Goal: Obtain resource: Download file/media

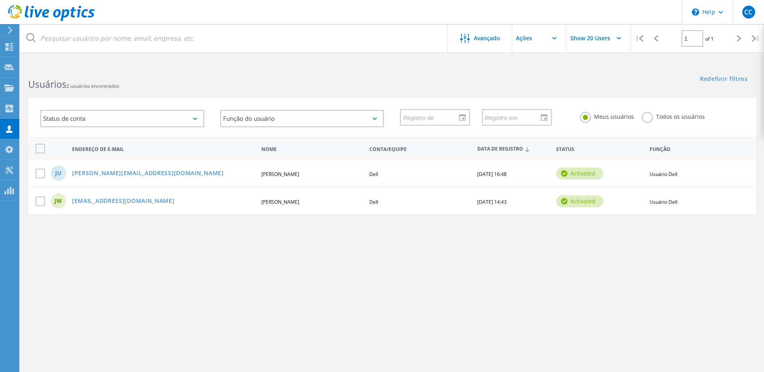
click at [14, 28] on div at bounding box center [9, 30] width 12 height 7
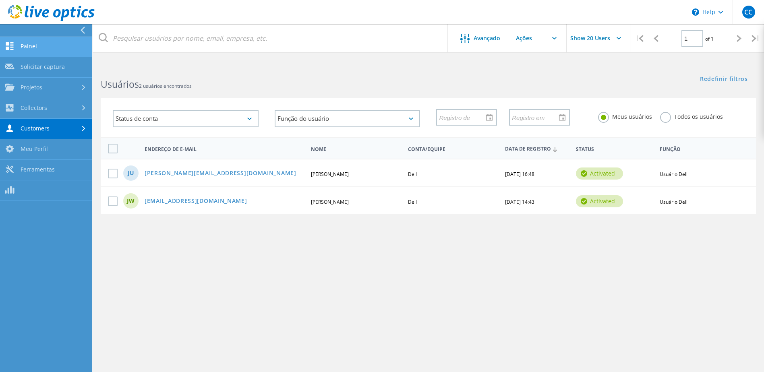
click at [49, 50] on link "Painel" at bounding box center [46, 47] width 92 height 21
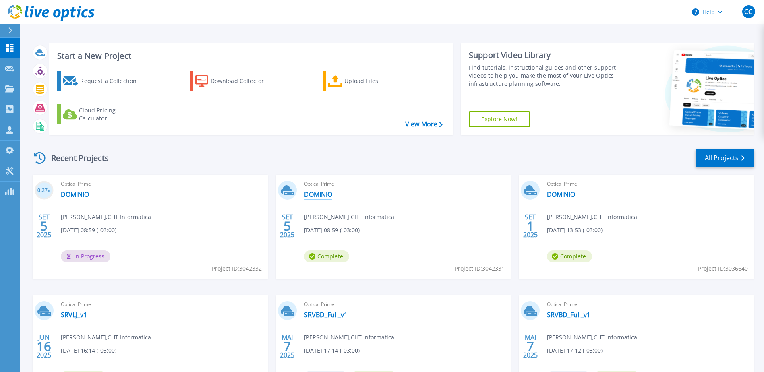
click at [320, 195] on link "DOMINIO" at bounding box center [318, 194] width 28 height 8
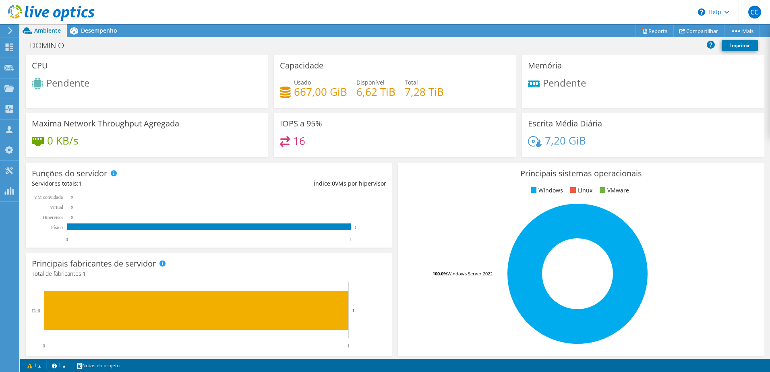
scroll to position [161, 0]
click at [658, 33] on link "Reports" at bounding box center [654, 31] width 39 height 12
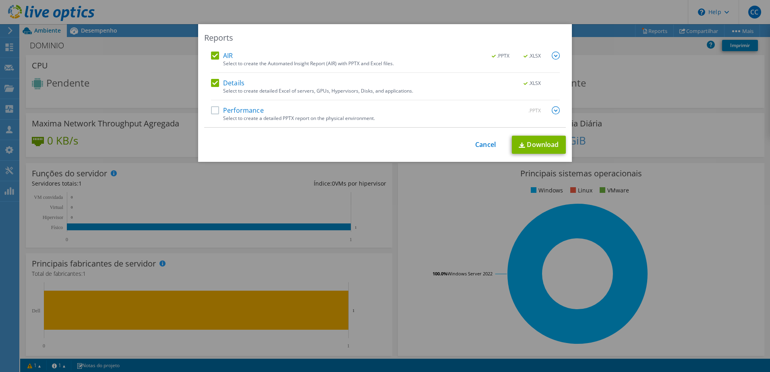
click at [554, 55] on img at bounding box center [556, 56] width 8 height 8
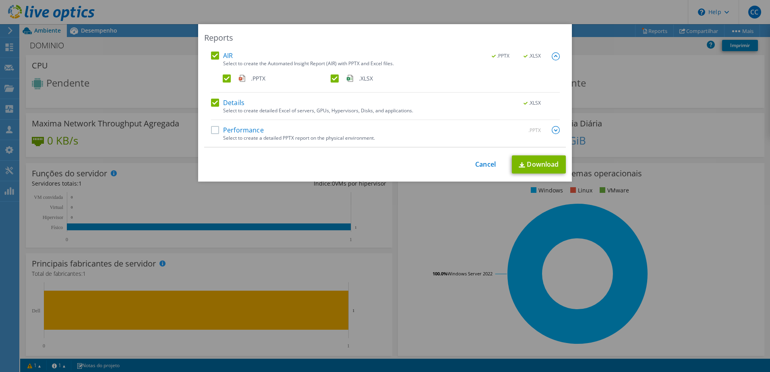
click at [331, 78] on label ".XLSX" at bounding box center [384, 79] width 106 height 8
click at [0, 0] on input ".XLSX" at bounding box center [0, 0] width 0 height 0
click at [553, 130] on img at bounding box center [556, 130] width 8 height 8
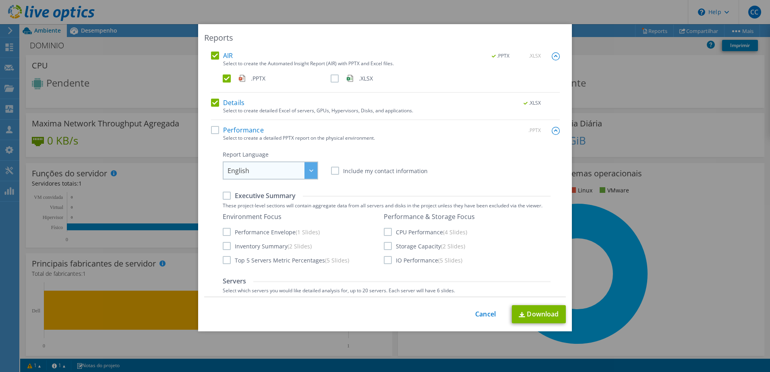
click at [296, 166] on span "English" at bounding box center [273, 170] width 90 height 17
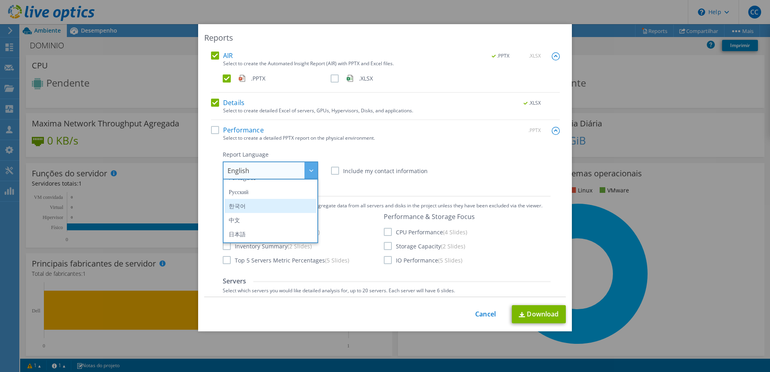
scroll to position [54, 0]
click at [251, 217] on li "Português" at bounding box center [270, 218] width 91 height 14
click at [375, 168] on label "Include my contact information" at bounding box center [379, 171] width 97 height 8
click at [0, 0] on input "Include my contact information" at bounding box center [0, 0] width 0 height 0
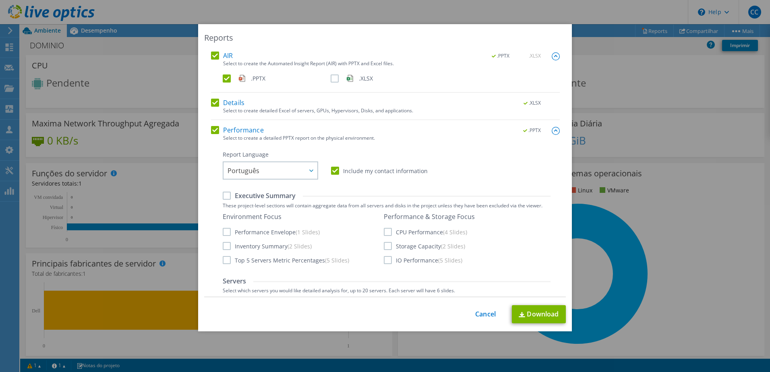
scroll to position [40, 0]
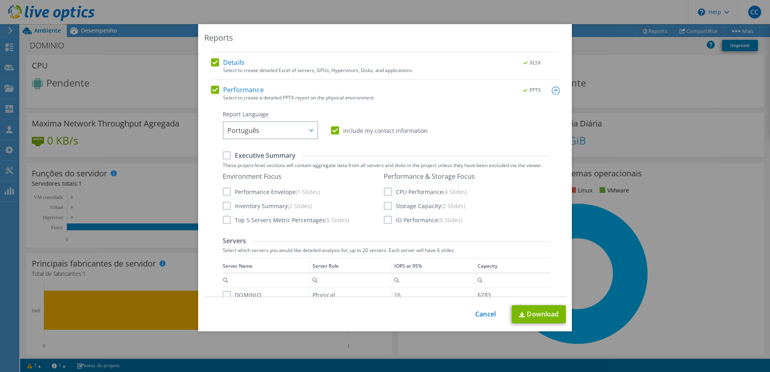
click at [248, 192] on label "Performance Envelope (1 Slides)" at bounding box center [271, 192] width 97 height 8
click at [0, 0] on input "Performance Envelope (1 Slides)" at bounding box center [0, 0] width 0 height 0
click at [243, 204] on label "Inventory Summary (2 Slides)" at bounding box center [267, 206] width 89 height 8
click at [0, 0] on input "Inventory Summary (2 Slides)" at bounding box center [0, 0] width 0 height 0
click at [390, 194] on label "CPU Performance (4 Slides)" at bounding box center [425, 192] width 83 height 8
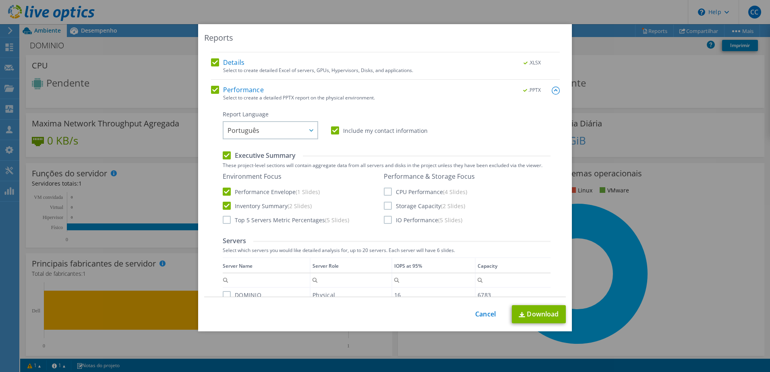
click at [0, 0] on input "CPU Performance (4 Slides)" at bounding box center [0, 0] width 0 height 0
click at [390, 207] on label "Storage Capacity (2 Slides)" at bounding box center [424, 206] width 81 height 8
click at [0, 0] on input "Storage Capacity (2 Slides)" at bounding box center [0, 0] width 0 height 0
click at [385, 221] on label "IO Performance (5 Slides)" at bounding box center [423, 220] width 79 height 8
click at [0, 0] on input "IO Performance (5 Slides)" at bounding box center [0, 0] width 0 height 0
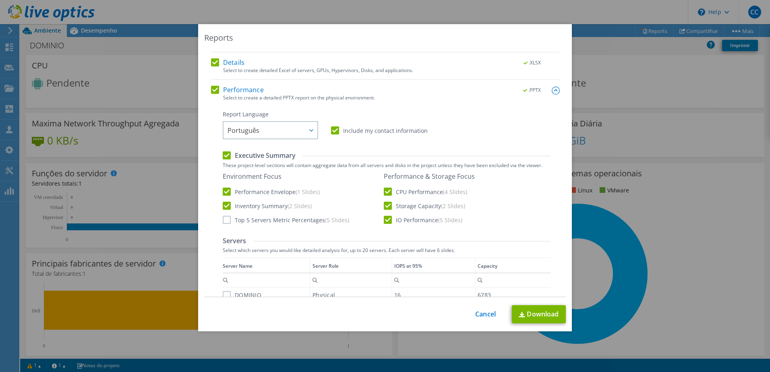
click at [267, 222] on label "Top 5 Servers Metric Percentages (5 Slides)" at bounding box center [286, 220] width 126 height 8
click at [0, 0] on input "Top 5 Servers Metric Percentages (5 Slides)" at bounding box center [0, 0] width 0 height 0
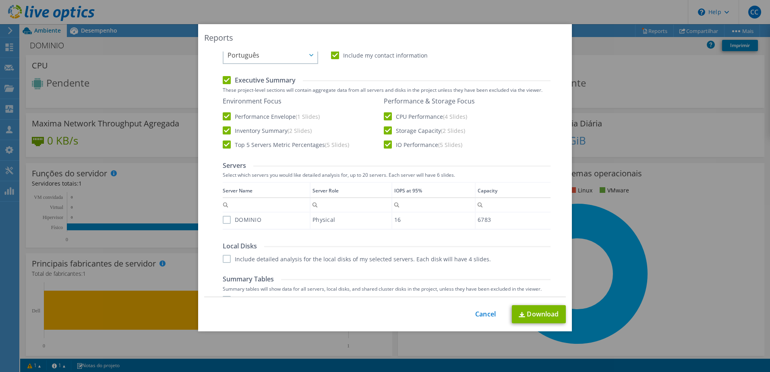
scroll to position [121, 0]
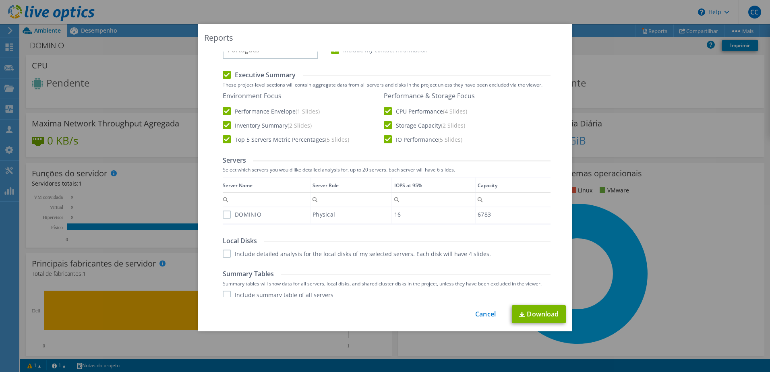
click at [223, 216] on label "DOMINIO" at bounding box center [242, 215] width 39 height 8
click at [0, 0] on input "DOMINIO" at bounding box center [0, 0] width 0 height 0
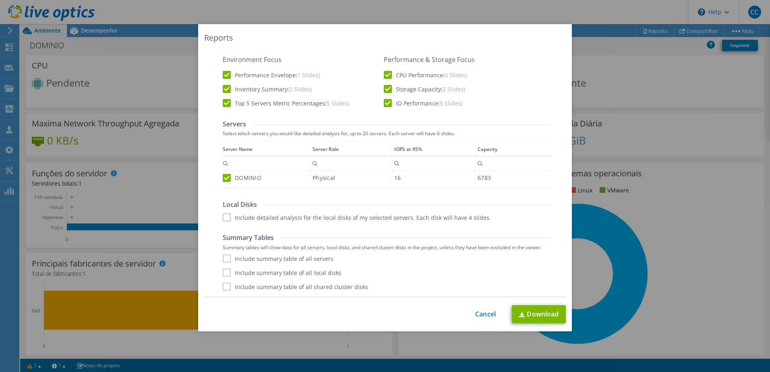
click at [288, 217] on label "Include detailed analysis for the local disks of my selected servers. Each disk…" at bounding box center [357, 217] width 268 height 8
click at [0, 0] on input "Include detailed analysis for the local disks of my selected servers. Each disk…" at bounding box center [0, 0] width 0 height 0
click at [260, 274] on label "Include summary table of all local disks" at bounding box center [282, 273] width 119 height 8
click at [0, 0] on input "Include summary table of all local disks" at bounding box center [0, 0] width 0 height 0
click at [282, 259] on label "Include summary table of all servers" at bounding box center [278, 259] width 111 height 8
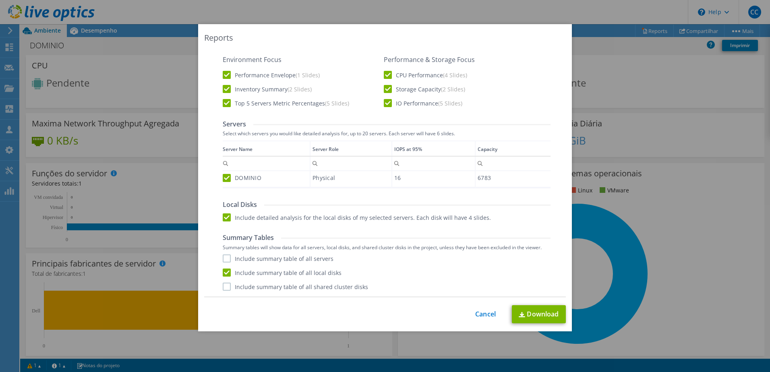
click at [0, 0] on input "Include summary table of all servers" at bounding box center [0, 0] width 0 height 0
click at [272, 287] on label "Include summary table of all shared cluster disks" at bounding box center [295, 287] width 145 height 8
click at [0, 0] on input "Include summary table of all shared cluster disks" at bounding box center [0, 0] width 0 height 0
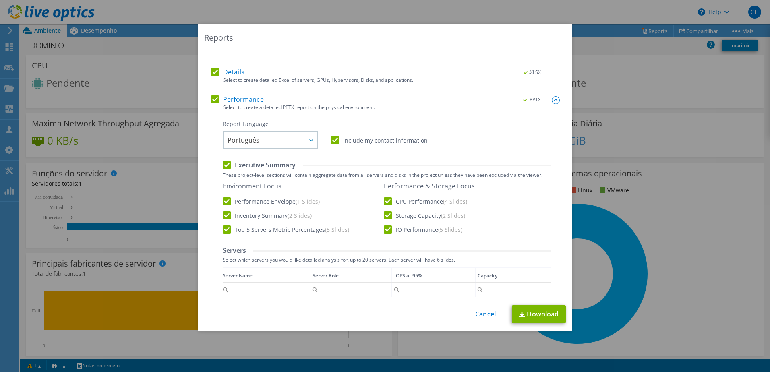
scroll to position [0, 0]
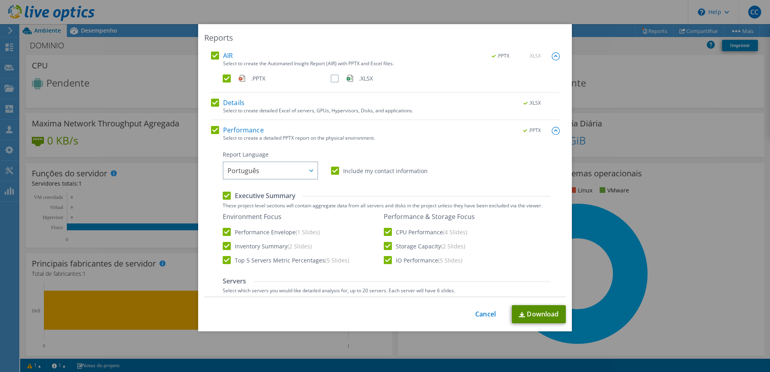
click at [540, 314] on link "Download" at bounding box center [539, 314] width 54 height 18
drag, startPoint x: 484, startPoint y: 311, endPoint x: 498, endPoint y: 292, distance: 23.3
click at [484, 311] on link "Cancel" at bounding box center [485, 314] width 21 height 8
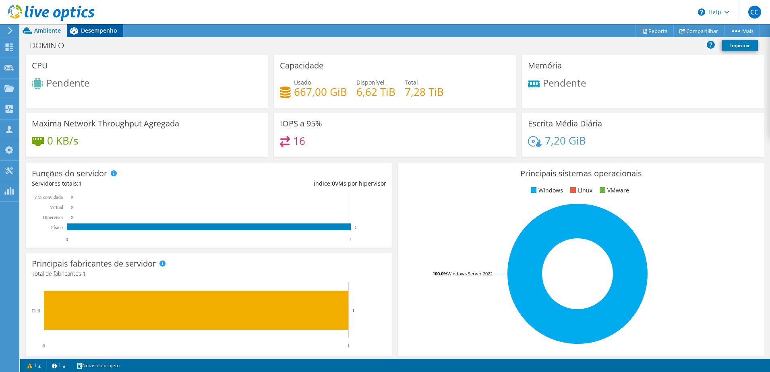
click at [102, 29] on span "Desempenho" at bounding box center [99, 31] width 36 height 8
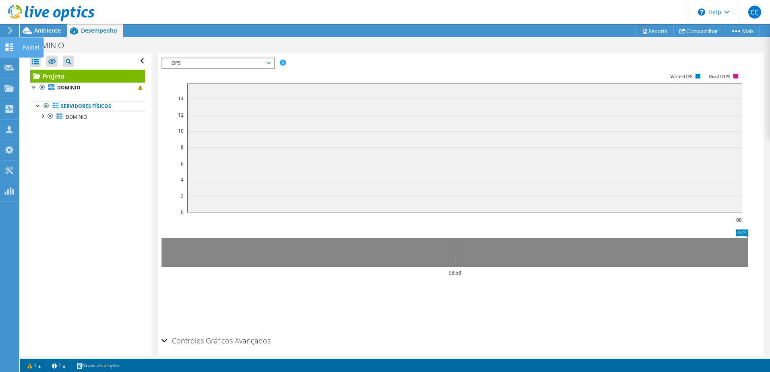
click at [8, 46] on use at bounding box center [10, 47] width 8 height 8
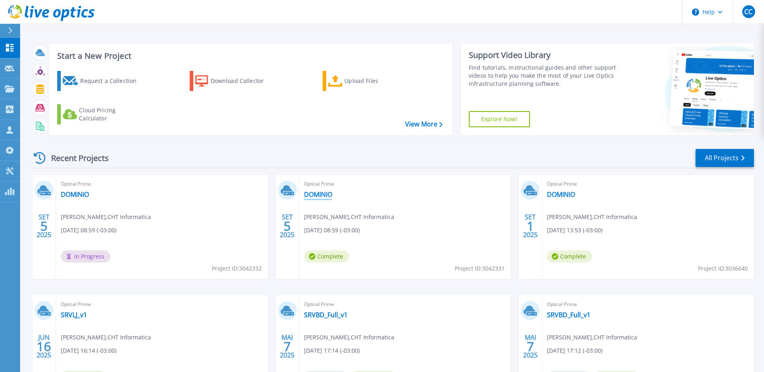
click at [319, 196] on link "DOMINIO" at bounding box center [318, 194] width 28 height 8
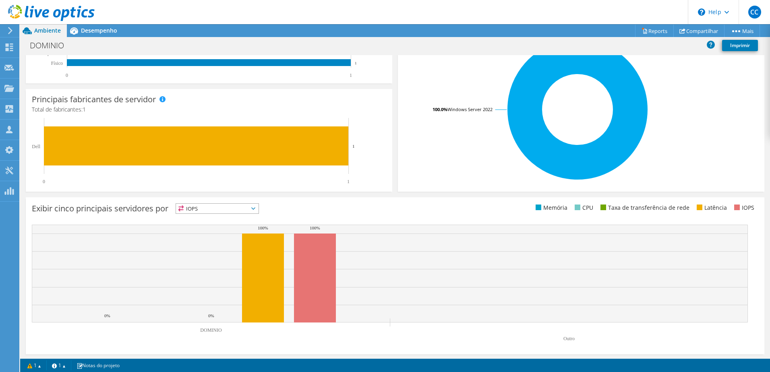
scroll to position [166, 0]
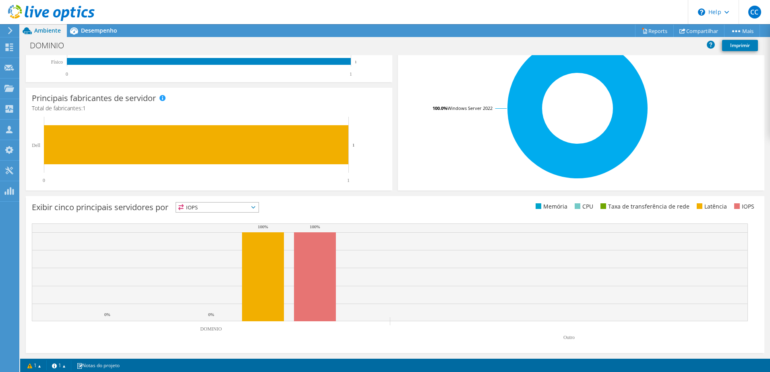
click at [243, 205] on span "IOPS" at bounding box center [217, 208] width 83 height 10
click at [200, 261] on li "Latência" at bounding box center [217, 262] width 83 height 11
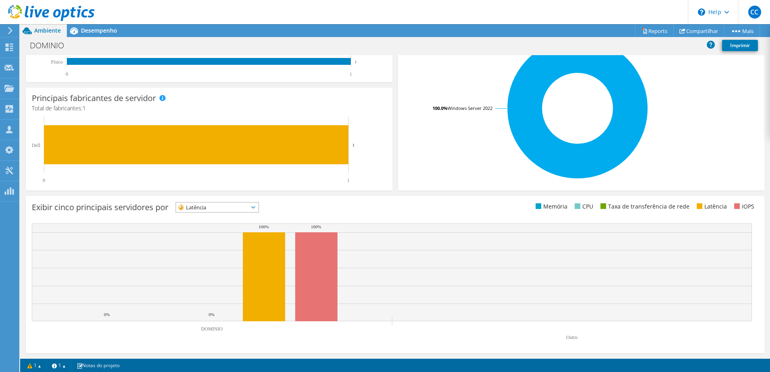
click at [213, 209] on span "Latência" at bounding box center [212, 208] width 72 height 10
click at [201, 210] on span "Latência" at bounding box center [212, 208] width 72 height 10
click at [413, 213] on div "Exibir cinco principais servidores por Latência IOPS" at bounding box center [395, 208] width 727 height 13
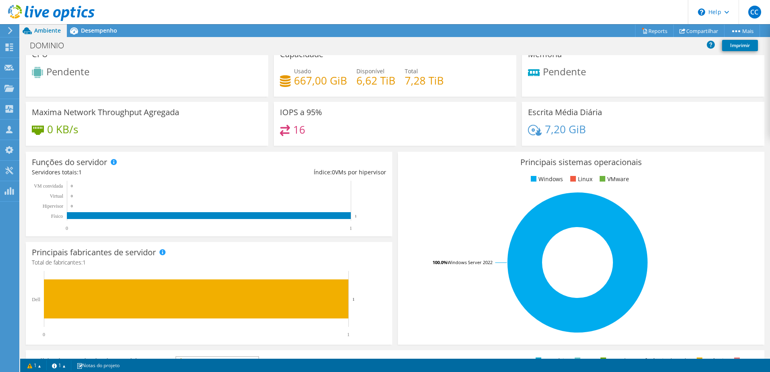
scroll to position [0, 0]
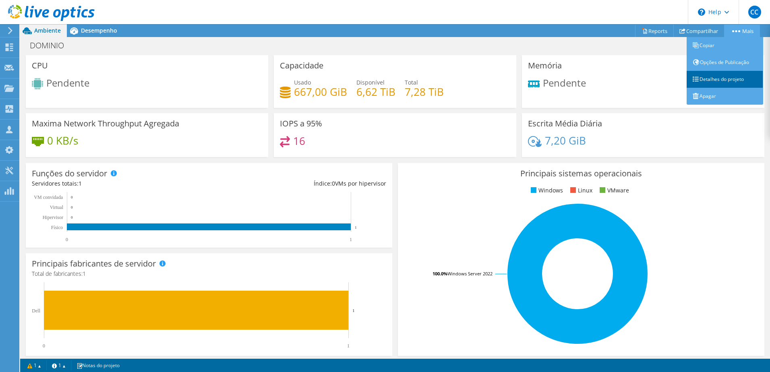
click at [716, 85] on link "Detalhes do projeto" at bounding box center [725, 79] width 77 height 17
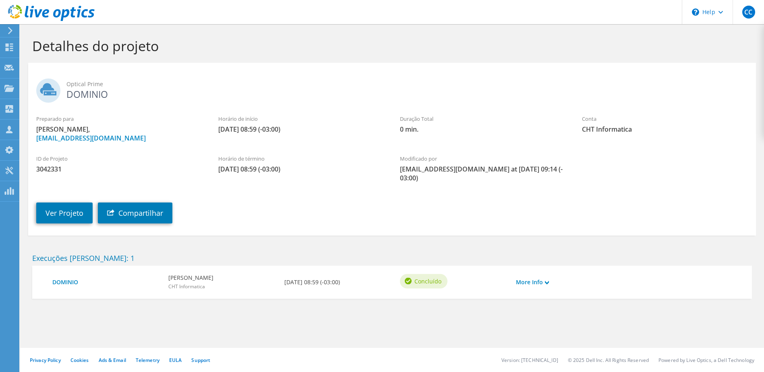
click at [12, 33] on icon at bounding box center [10, 30] width 6 height 7
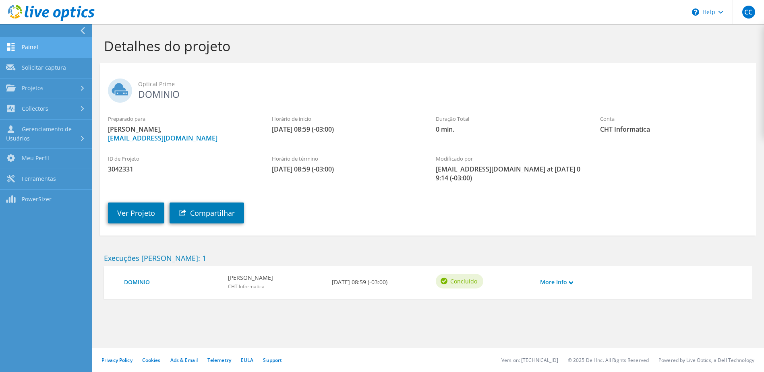
click at [28, 47] on link "Painel" at bounding box center [46, 47] width 92 height 21
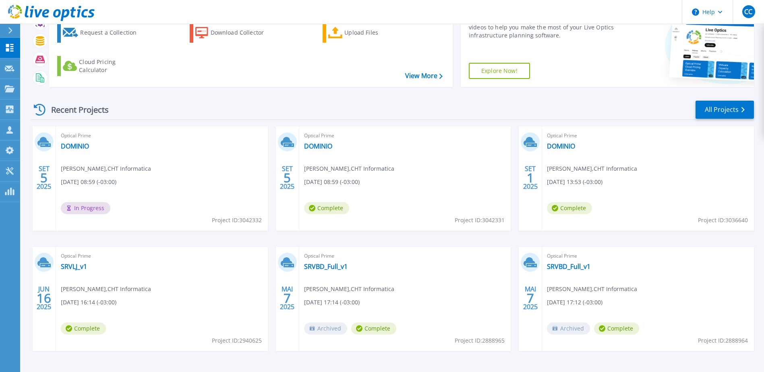
scroll to position [34, 0]
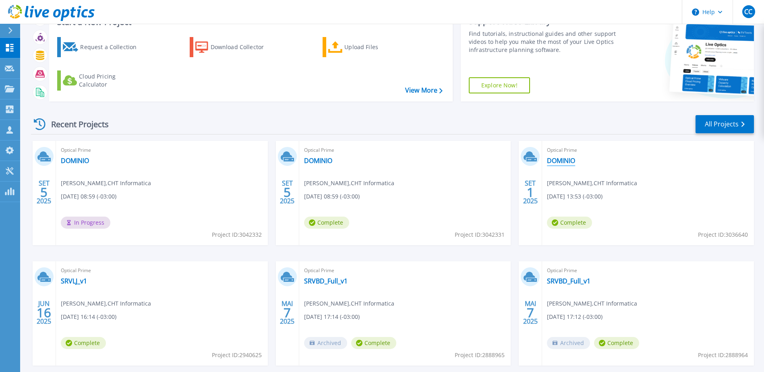
click at [562, 162] on link "DOMINIO" at bounding box center [561, 161] width 28 height 8
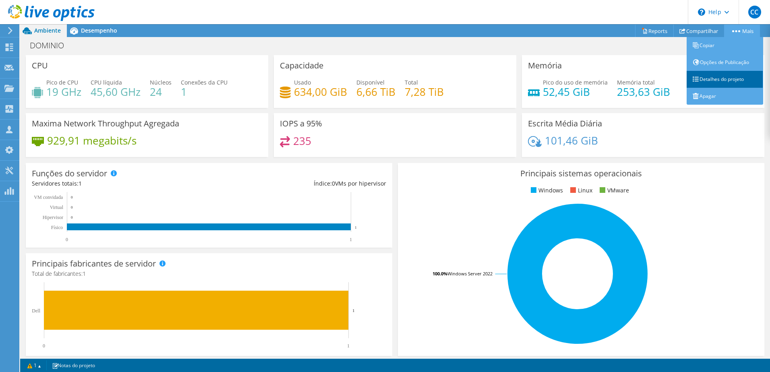
click at [709, 78] on link "Detalhes do projeto" at bounding box center [725, 79] width 77 height 17
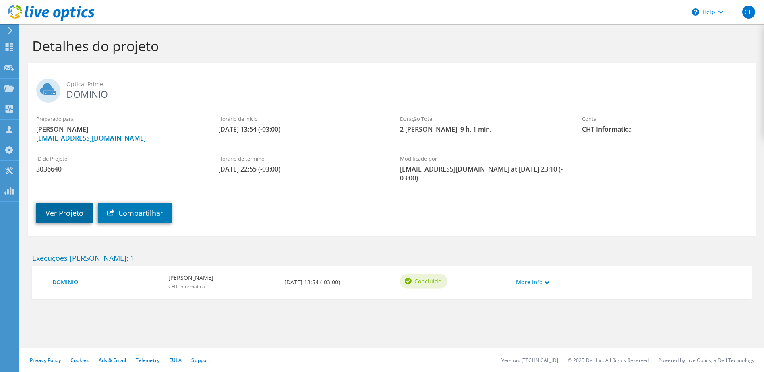
click at [62, 213] on link "Ver Projeto" at bounding box center [64, 213] width 56 height 21
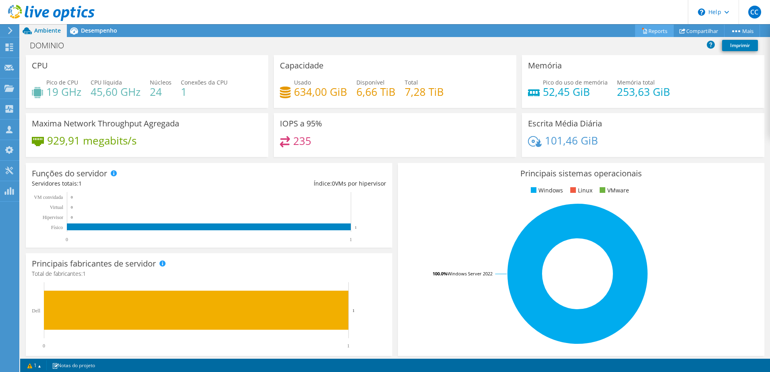
click at [655, 31] on link "Reports" at bounding box center [654, 31] width 39 height 12
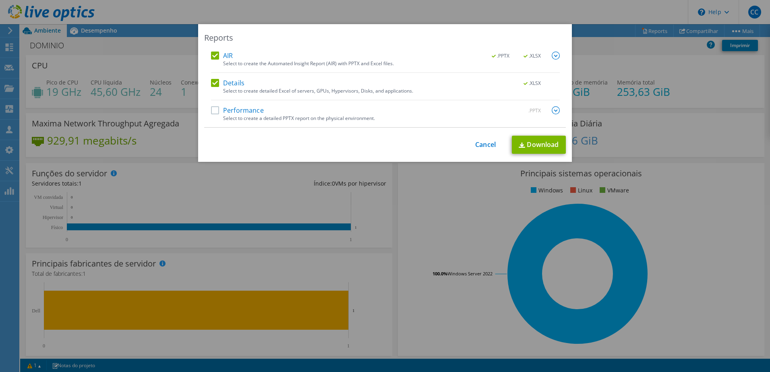
click at [222, 110] on label "Performance" at bounding box center [237, 110] width 53 height 8
click at [0, 0] on input "Performance" at bounding box center [0, 0] width 0 height 0
click at [555, 53] on img at bounding box center [556, 56] width 8 height 8
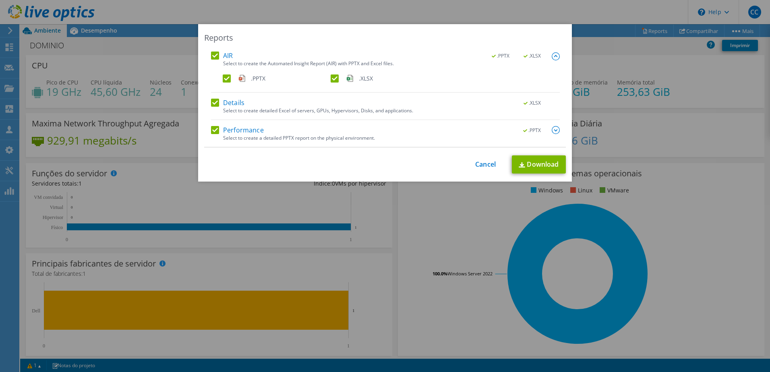
click at [331, 77] on label ".XLSX" at bounding box center [384, 79] width 106 height 8
click at [0, 0] on input ".XLSX" at bounding box center [0, 0] width 0 height 0
click at [555, 55] on img at bounding box center [556, 56] width 8 height 8
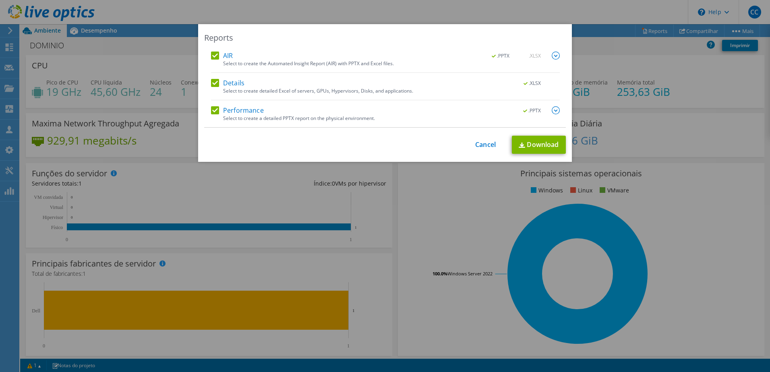
click at [552, 109] on img at bounding box center [556, 110] width 8 height 8
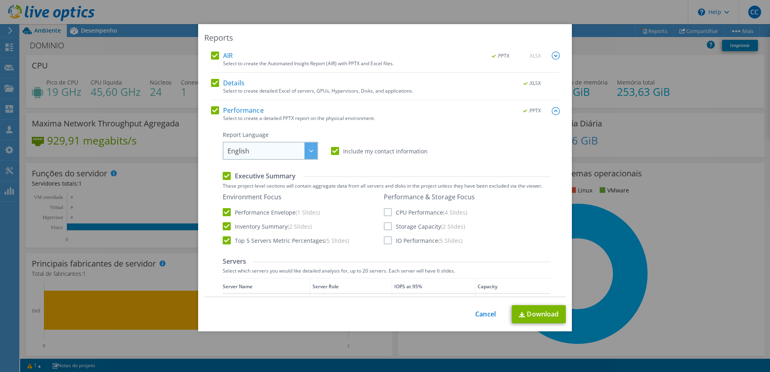
click at [295, 154] on span "English" at bounding box center [273, 151] width 90 height 17
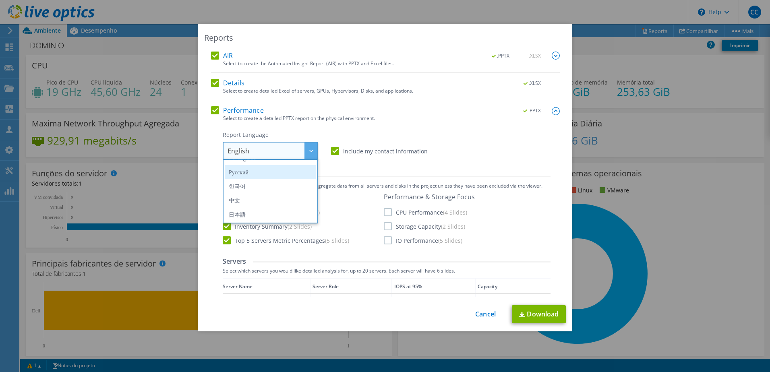
scroll to position [54, 0]
click at [242, 201] on li "Português" at bounding box center [270, 198] width 91 height 14
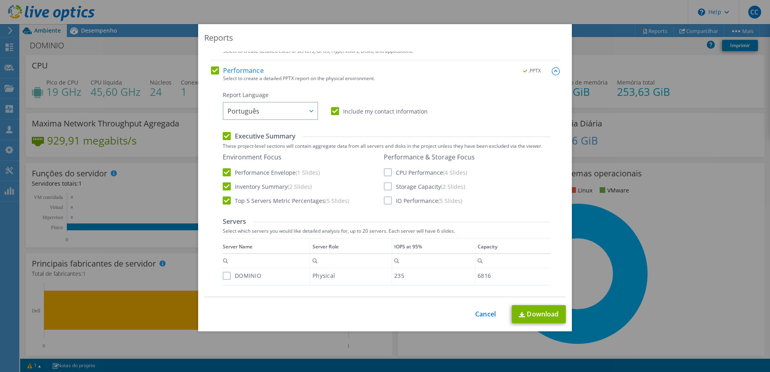
scroll to position [40, 0]
click at [411, 173] on label "CPU Performance (4 Slides)" at bounding box center [425, 172] width 83 height 8
click at [0, 0] on input "CPU Performance (4 Slides)" at bounding box center [0, 0] width 0 height 0
click at [410, 187] on label "Storage Capacity (2 Slides)" at bounding box center [424, 186] width 81 height 8
click at [0, 0] on input "Storage Capacity (2 Slides)" at bounding box center [0, 0] width 0 height 0
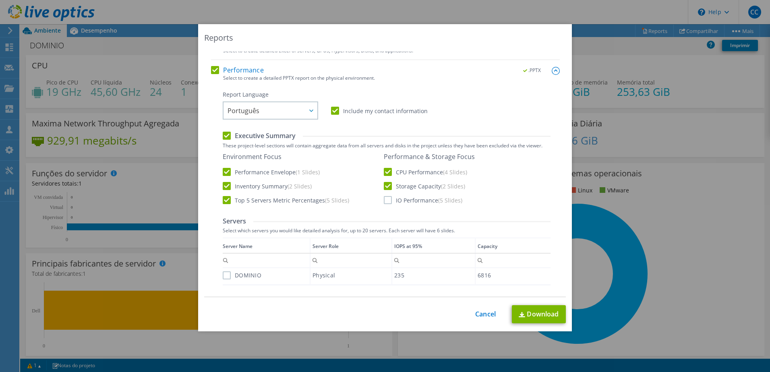
click at [408, 198] on label "IO Performance (5 Slides)" at bounding box center [423, 200] width 79 height 8
click at [0, 0] on input "IO Performance (5 Slides)" at bounding box center [0, 0] width 0 height 0
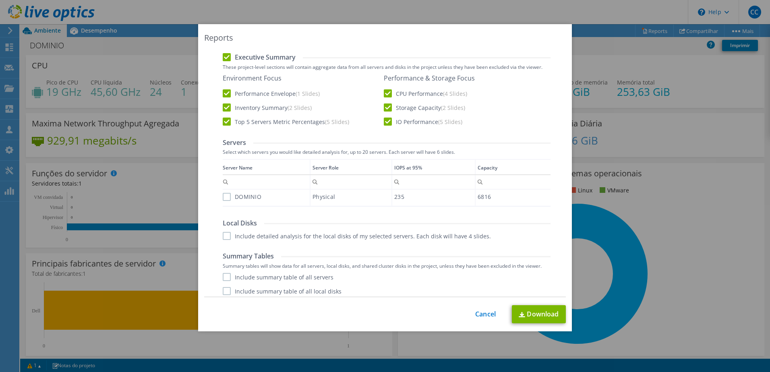
scroll to position [137, 0]
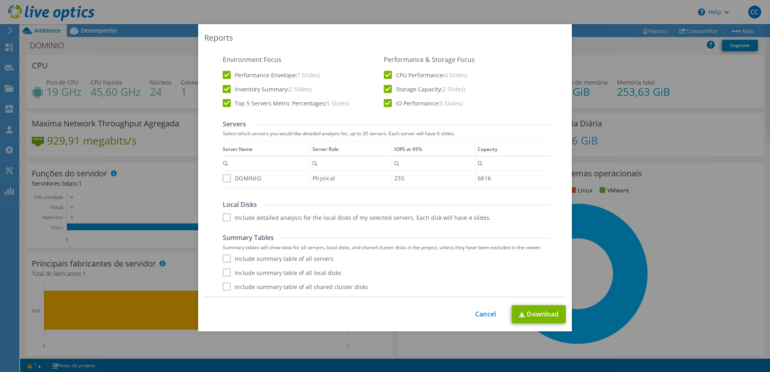
click at [234, 177] on label "DOMINIO" at bounding box center [242, 178] width 39 height 8
click at [0, 0] on input "DOMINIO" at bounding box center [0, 0] width 0 height 0
click at [224, 215] on label "Include detailed analysis for the local disks of my selected servers. Each disk…" at bounding box center [357, 217] width 268 height 8
click at [0, 0] on input "Include detailed analysis for the local disks of my selected servers. Each disk…" at bounding box center [0, 0] width 0 height 0
click at [226, 258] on label "Include summary table of all servers" at bounding box center [278, 259] width 111 height 8
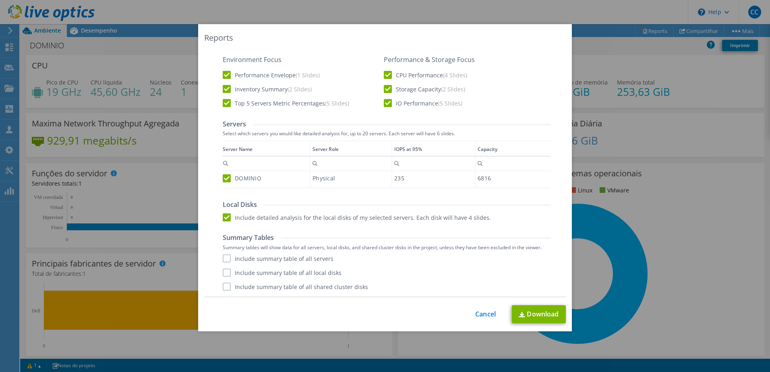
click at [0, 0] on input "Include summary table of all servers" at bounding box center [0, 0] width 0 height 0
click at [224, 271] on label "Include summary table of all local disks" at bounding box center [282, 273] width 119 height 8
click at [0, 0] on input "Include summary table of all local disks" at bounding box center [0, 0] width 0 height 0
click at [226, 293] on div "Performance .PPTX Select to create a detailed PPTX report on the physical envir…" at bounding box center [385, 133] width 349 height 328
click at [223, 288] on label "Include summary table of all shared cluster disks" at bounding box center [295, 287] width 145 height 8
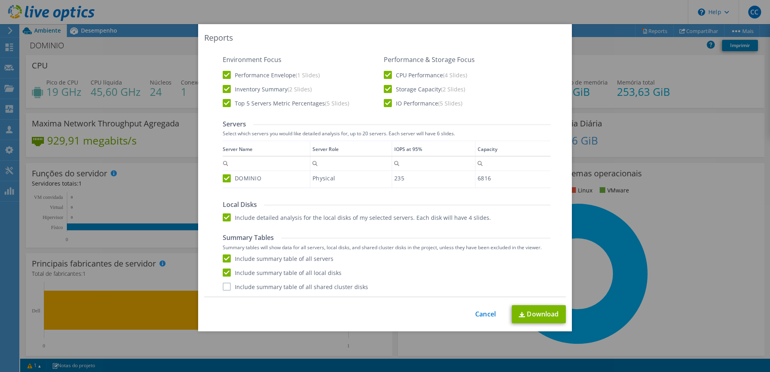
click at [0, 0] on input "Include summary table of all shared cluster disks" at bounding box center [0, 0] width 0 height 0
click at [544, 316] on link "Download" at bounding box center [539, 314] width 54 height 18
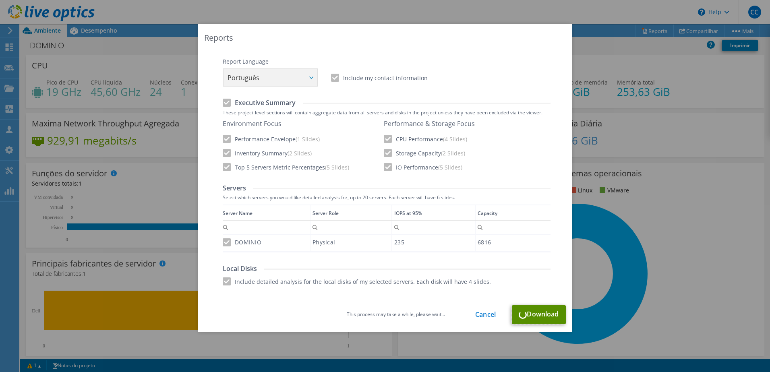
scroll to position [17, 0]
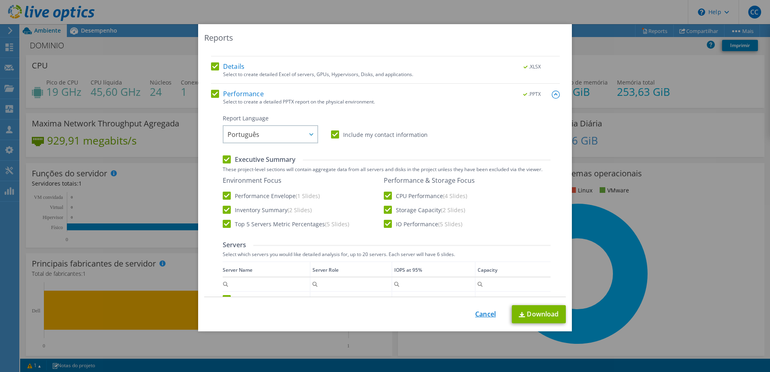
drag, startPoint x: 489, startPoint y: 308, endPoint x: 485, endPoint y: 314, distance: 6.9
click at [485, 314] on div "This process may take a while, please wait... Cancel Download" at bounding box center [385, 314] width 362 height 18
click at [484, 315] on link "Cancel" at bounding box center [485, 314] width 21 height 8
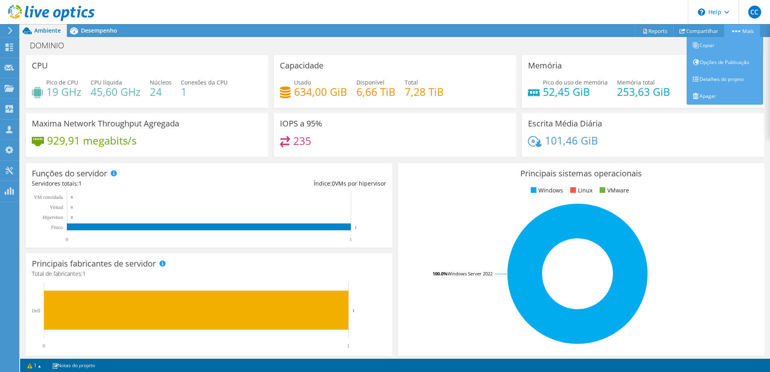
click at [757, 30] on link "Mais" at bounding box center [742, 31] width 36 height 12
click at [721, 76] on link "Detalhes do projeto" at bounding box center [725, 79] width 77 height 17
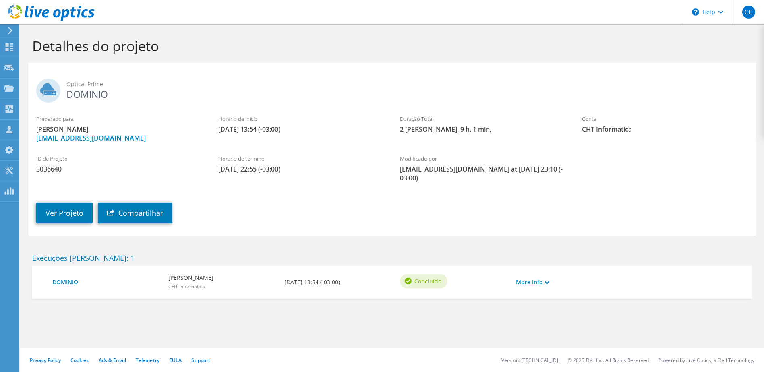
click at [547, 283] on use at bounding box center [547, 283] width 4 height 4
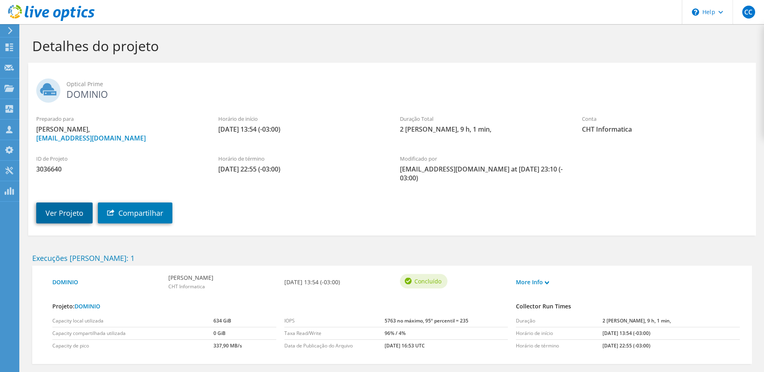
click at [70, 215] on link "Ver Projeto" at bounding box center [64, 213] width 56 height 21
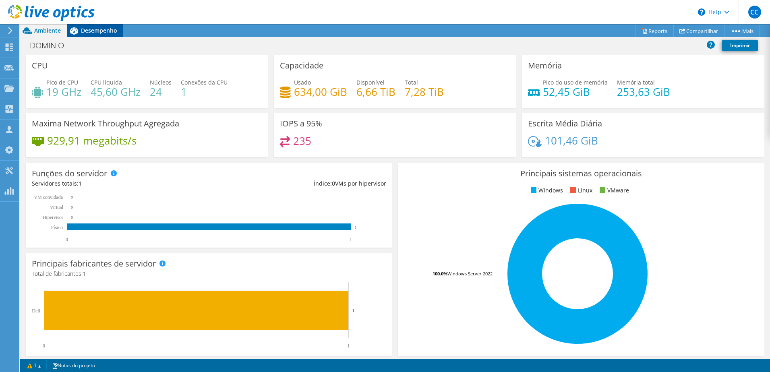
click at [92, 31] on span "Desempenho" at bounding box center [99, 31] width 36 height 8
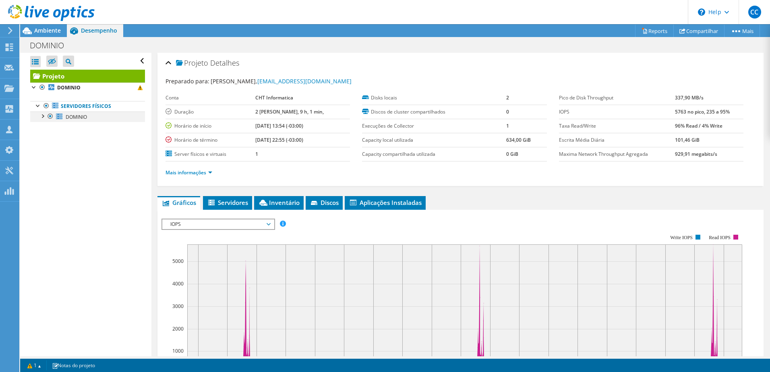
click at [41, 116] on div at bounding box center [42, 116] width 8 height 8
click at [232, 199] on span "Servidores" at bounding box center [227, 203] width 41 height 8
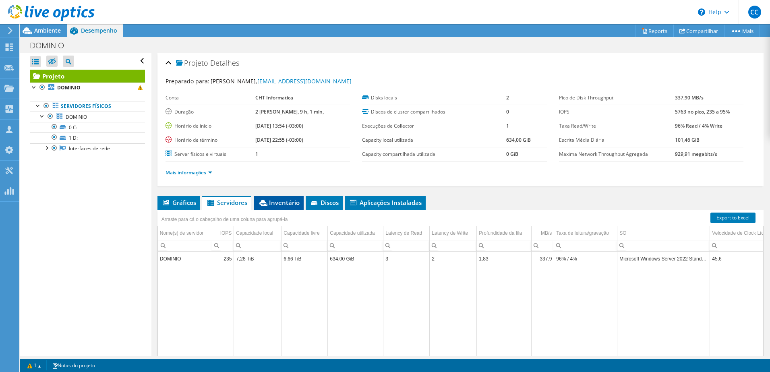
click at [277, 205] on span "Inventário" at bounding box center [278, 203] width 41 height 8
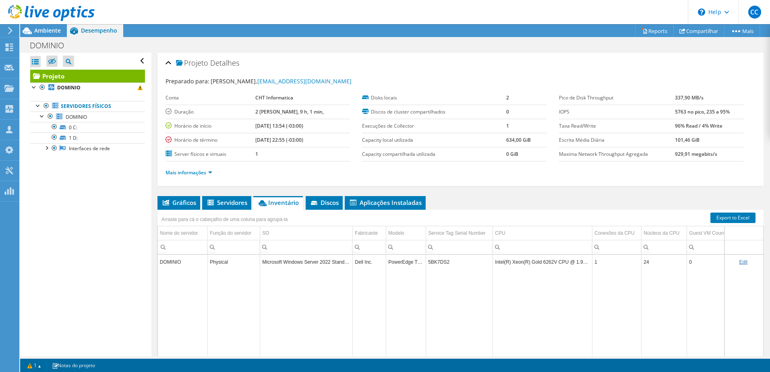
click at [435, 262] on td "5BK7DS2" at bounding box center [459, 262] width 67 height 14
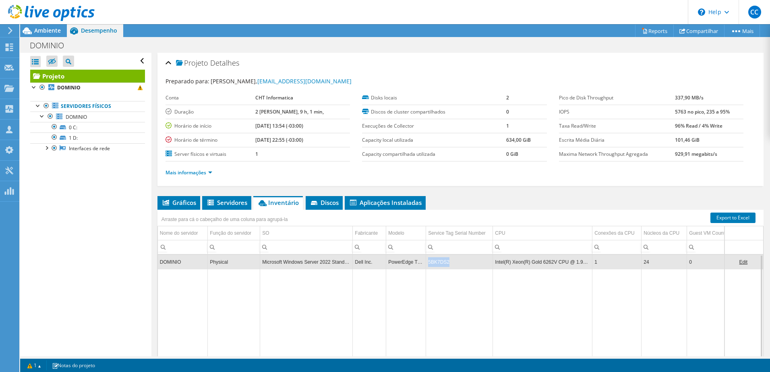
click at [435, 262] on td "5BK7DS2" at bounding box center [459, 262] width 67 height 14
copy td "5BK7DS2"
click at [396, 262] on td "PowerEdge T640" at bounding box center [406, 262] width 40 height 14
drag, startPoint x: 396, startPoint y: 262, endPoint x: 419, endPoint y: 262, distance: 23.0
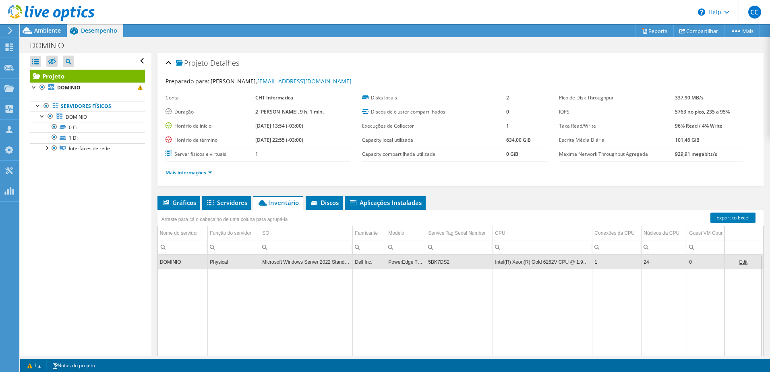
click at [419, 262] on td "PowerEdge T640" at bounding box center [406, 262] width 40 height 14
drag, startPoint x: 419, startPoint y: 262, endPoint x: 397, endPoint y: 263, distance: 21.4
click at [397, 263] on td "PowerEdge T640" at bounding box center [406, 262] width 40 height 14
drag, startPoint x: 390, startPoint y: 263, endPoint x: 416, endPoint y: 261, distance: 26.7
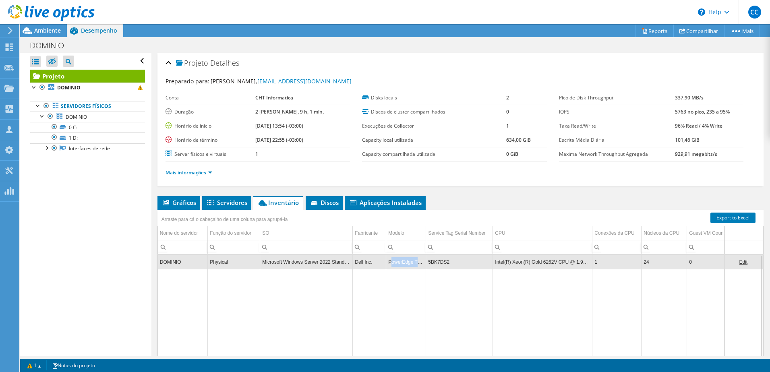
click at [416, 261] on td "PowerEdge T640" at bounding box center [406, 262] width 40 height 14
drag, startPoint x: 416, startPoint y: 261, endPoint x: 398, endPoint y: 264, distance: 18.7
click at [398, 264] on td "PowerEdge T640" at bounding box center [406, 262] width 40 height 14
drag, startPoint x: 388, startPoint y: 263, endPoint x: 454, endPoint y: 262, distance: 66.1
click at [454, 262] on tr "DOMINIO Physical Microsoft Windows Server 2022 Standard Dell Inc. PowerEdge T64…" at bounding box center [480, 262] width 645 height 14
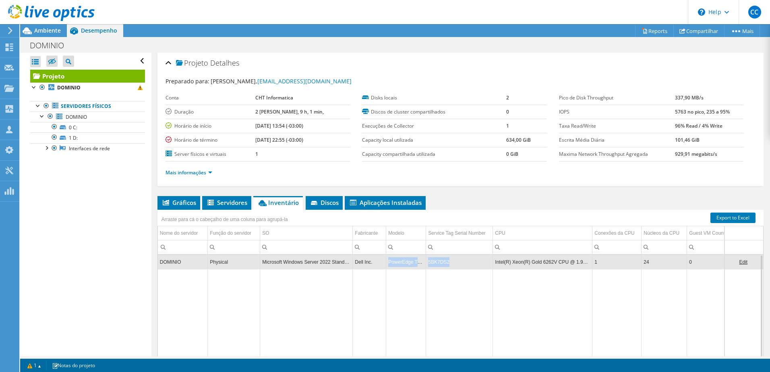
copy tr "PowerEdge T640 5BK7DS2"
